Goal: Information Seeking & Learning: Learn about a topic

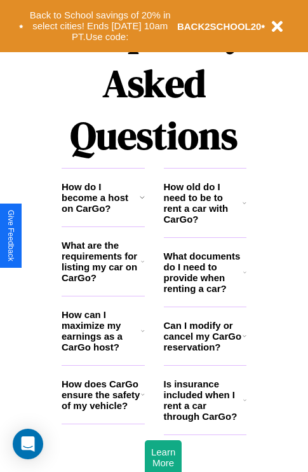
scroll to position [1540, 0]
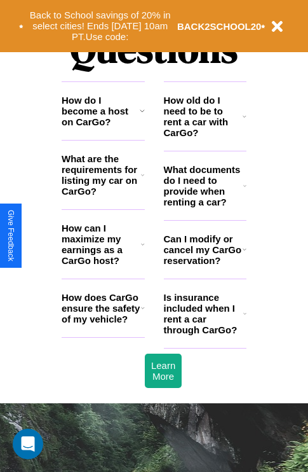
click at [205, 334] on h3 "Is insurance included when I rent a car through CarGo?" at bounding box center [203, 313] width 79 height 43
click at [142, 180] on icon at bounding box center [142, 175] width 3 height 10
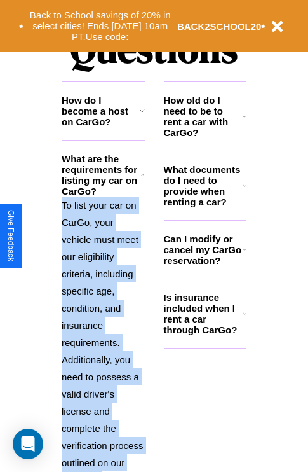
scroll to position [1718, 0]
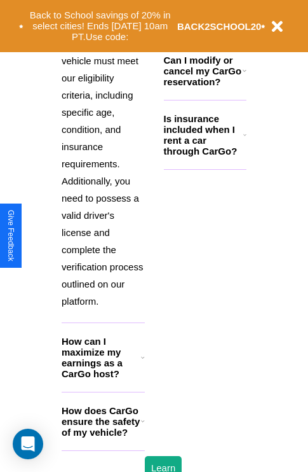
click at [103, 437] on h3 "How does CarGo ensure the safety of my vehicle?" at bounding box center [101, 421] width 79 height 32
click at [205, 155] on h3 "Is insurance included when I rent a car through CarGo?" at bounding box center [203, 134] width 79 height 43
click at [103, 377] on h3 "How can I maximize my earnings as a CarGo host?" at bounding box center [101, 357] width 79 height 43
click at [205, 31] on b "BACK2SCHOOL20" at bounding box center [219, 26] width 85 height 11
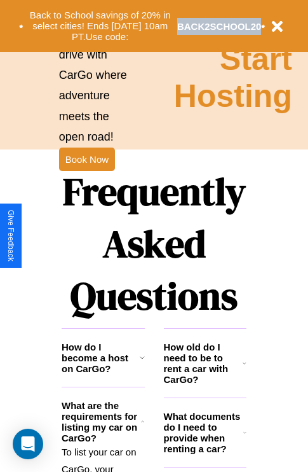
scroll to position [1237, 0]
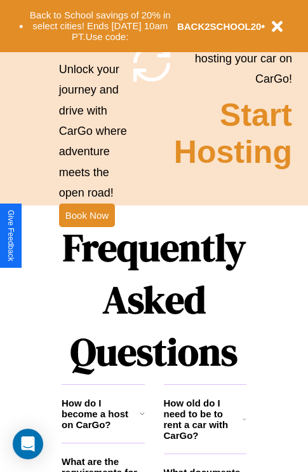
click at [86, 236] on h1 "Frequently Asked Questions" at bounding box center [154, 299] width 185 height 169
